Goal: Find specific page/section: Find specific page/section

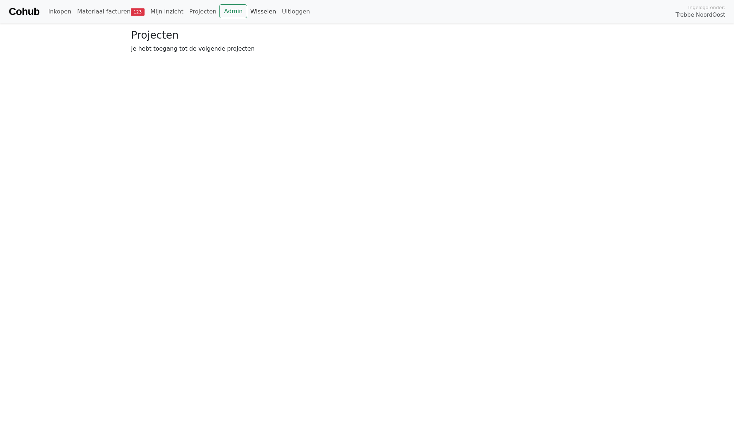
click at [248, 10] on link "Wisselen" at bounding box center [263, 11] width 32 height 15
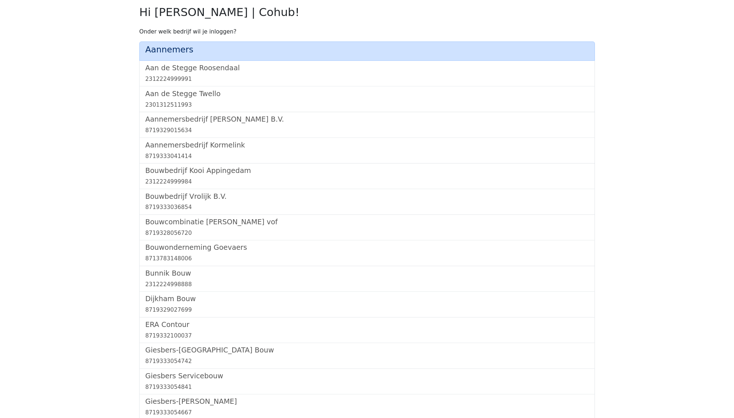
scroll to position [414, 0]
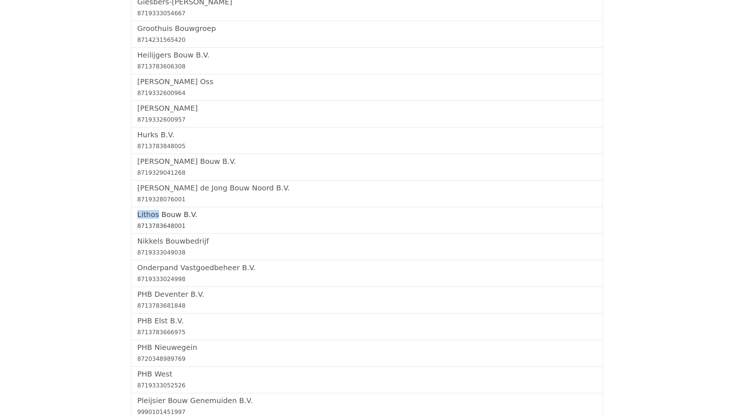
click at [166, 224] on div "8713783648001" at bounding box center [366, 226] width 459 height 9
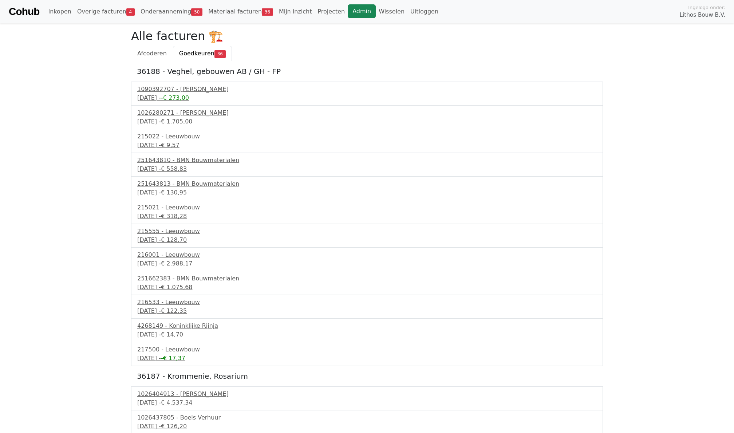
click at [350, 5] on link "Admin" at bounding box center [362, 11] width 28 height 14
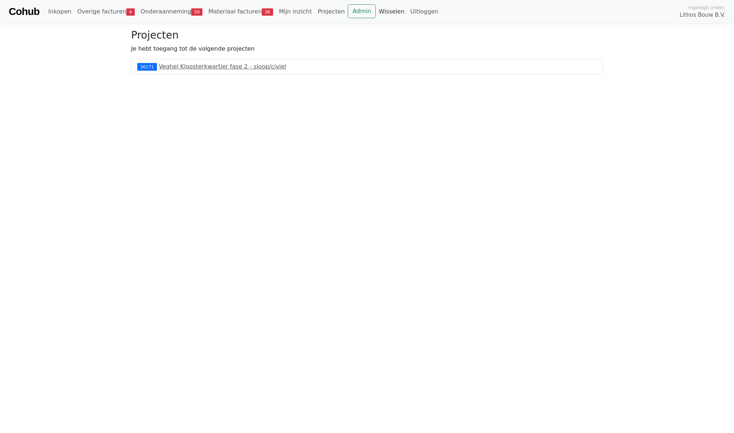
click at [382, 11] on link "Wisselen" at bounding box center [392, 11] width 32 height 15
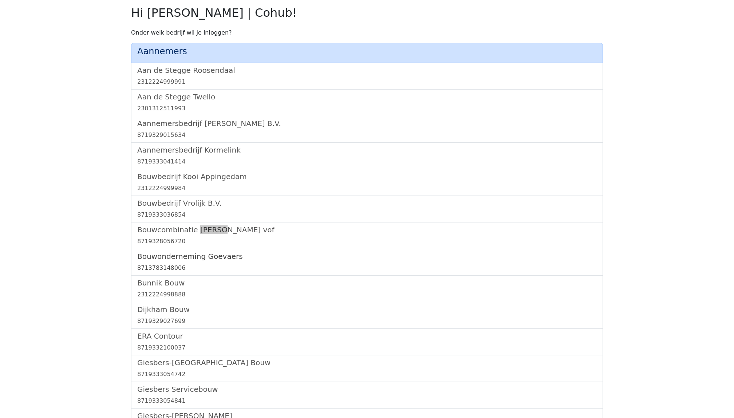
scroll to position [769, 0]
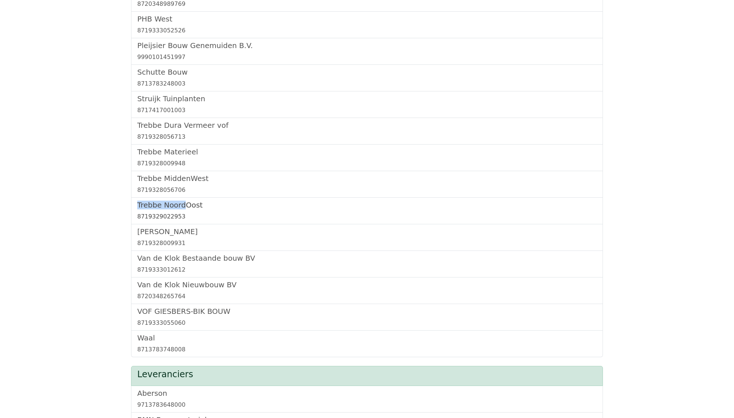
click at [173, 205] on h5 "Trebbe NoordOost" at bounding box center [366, 205] width 459 height 9
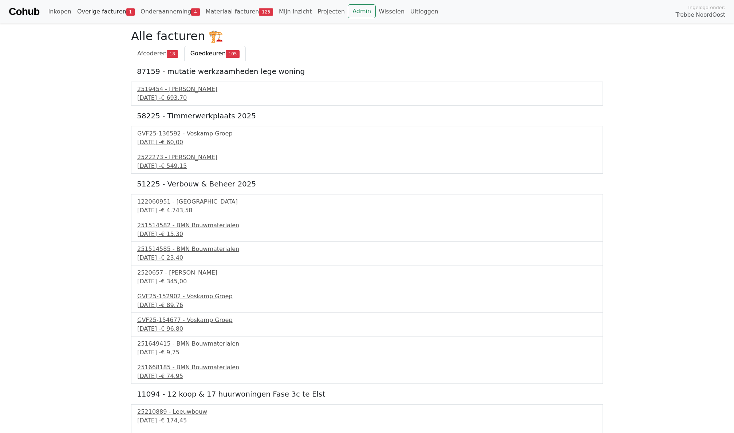
click at [114, 4] on link "Overige facturen 1" at bounding box center [105, 11] width 63 height 15
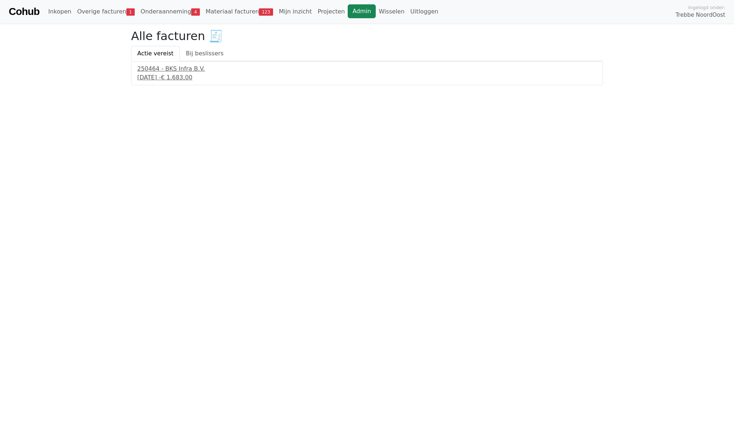
click at [359, 15] on link "Admin" at bounding box center [362, 11] width 28 height 14
